Goal: Task Accomplishment & Management: Manage account settings

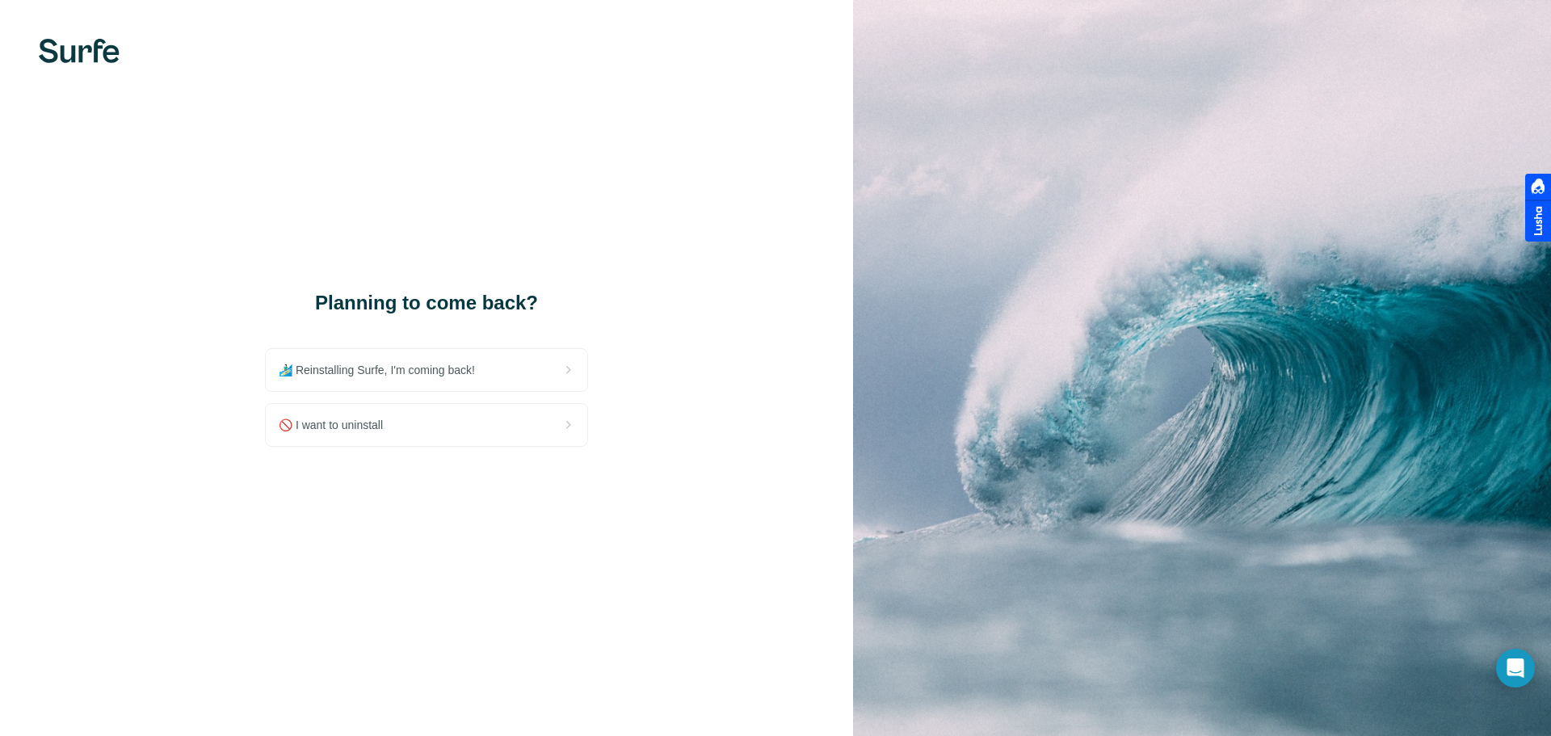
click at [371, 434] on div "🚫 I want to uninstall" at bounding box center [426, 425] width 321 height 42
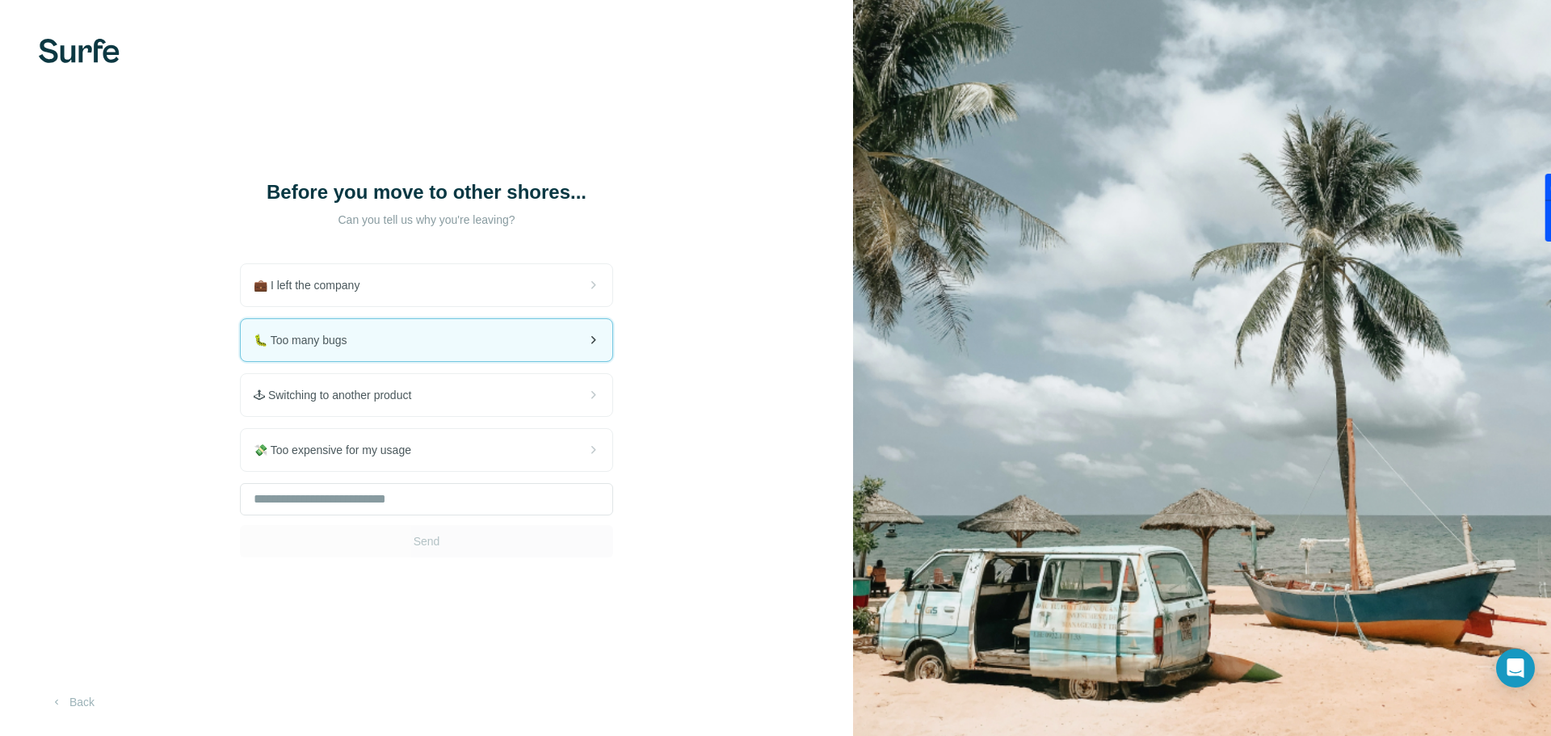
click at [392, 335] on div "🐛 Too many bugs" at bounding box center [426, 340] width 371 height 42
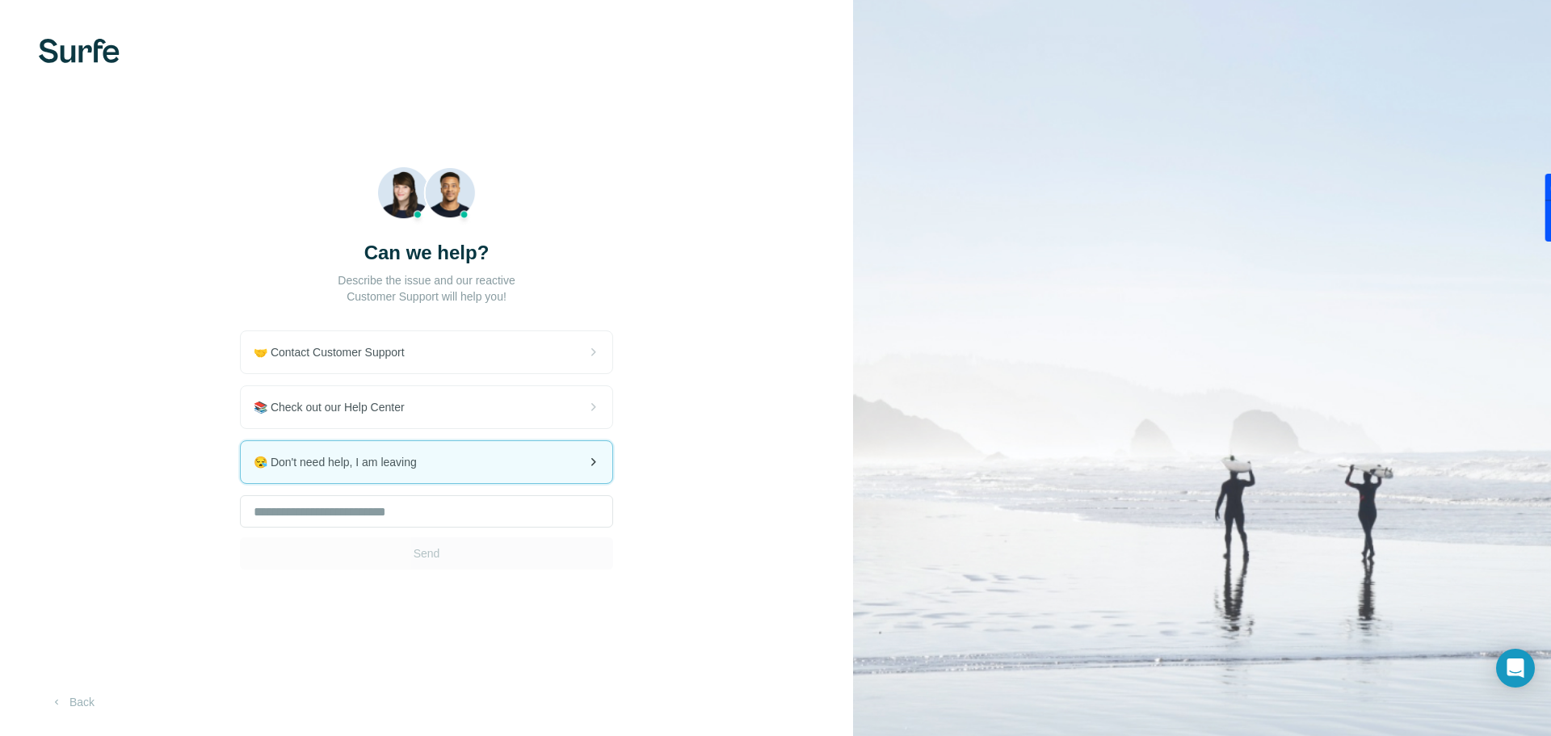
click at [380, 470] on span "😪 Don't need help, I am leaving" at bounding box center [342, 462] width 176 height 16
